Goal: Task Accomplishment & Management: Manage account settings

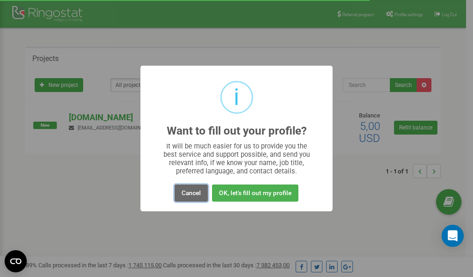
click at [189, 192] on button "Cancel" at bounding box center [191, 192] width 33 height 17
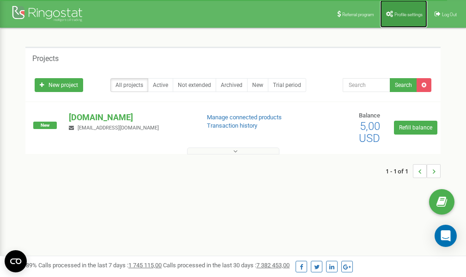
click at [402, 15] on span "Profile settings" at bounding box center [409, 14] width 28 height 5
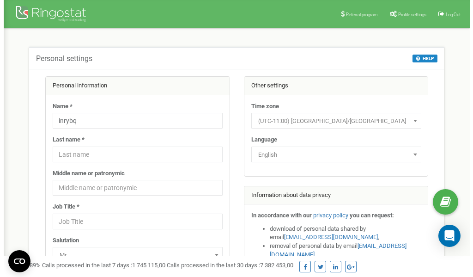
scroll to position [46, 0]
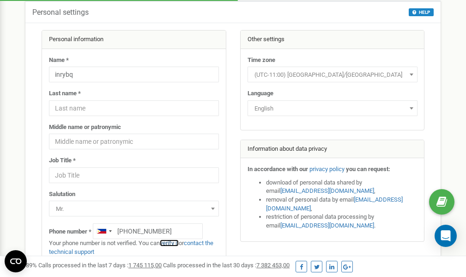
click at [176, 242] on link "verify it" at bounding box center [169, 242] width 19 height 7
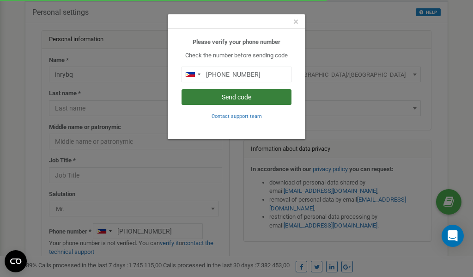
click at [241, 95] on button "Send code" at bounding box center [237, 97] width 110 height 16
